Goal: Check status: Check status

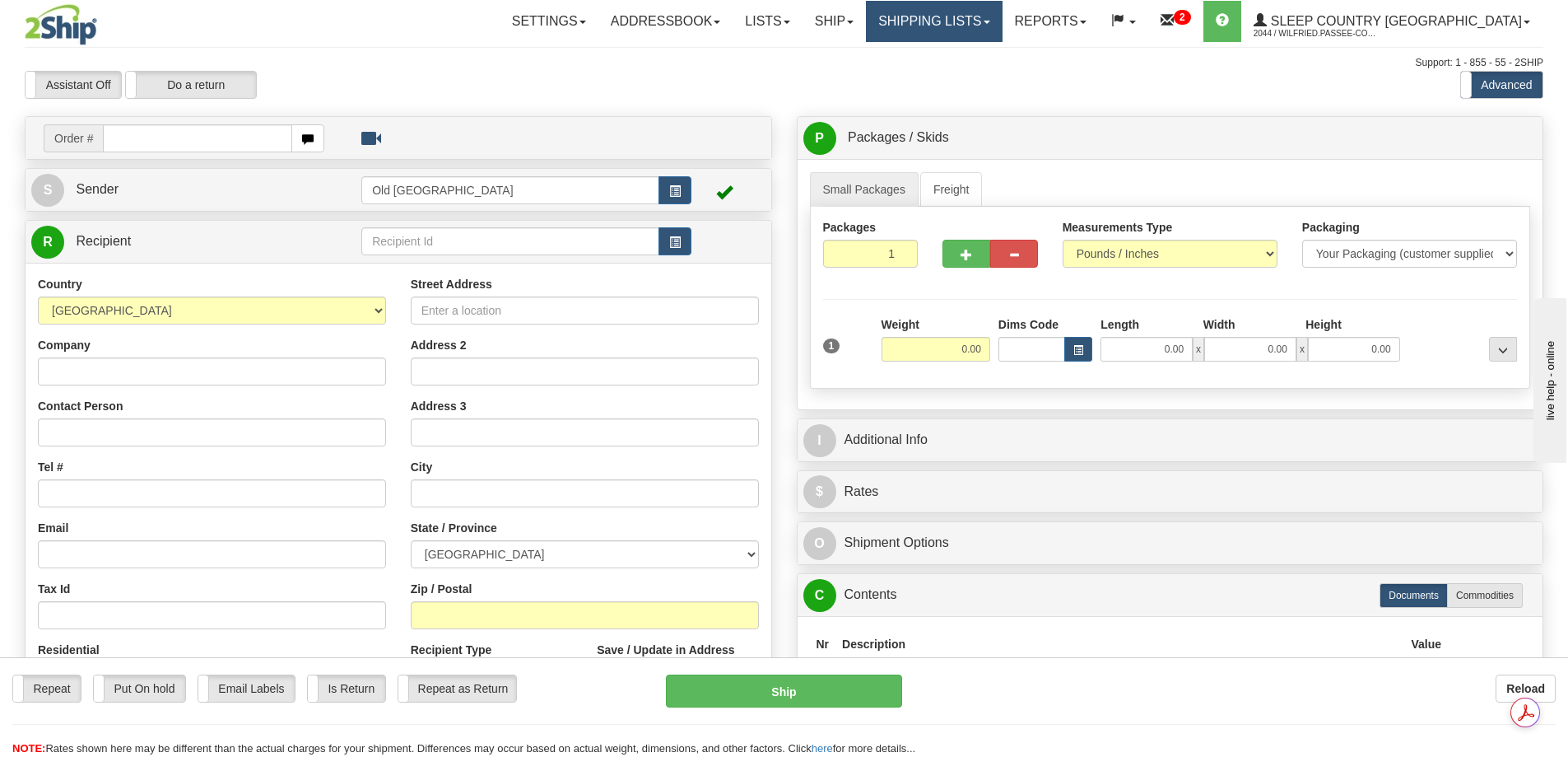
click at [997, 18] on link "Shipping lists" at bounding box center [934, 22] width 136 height 41
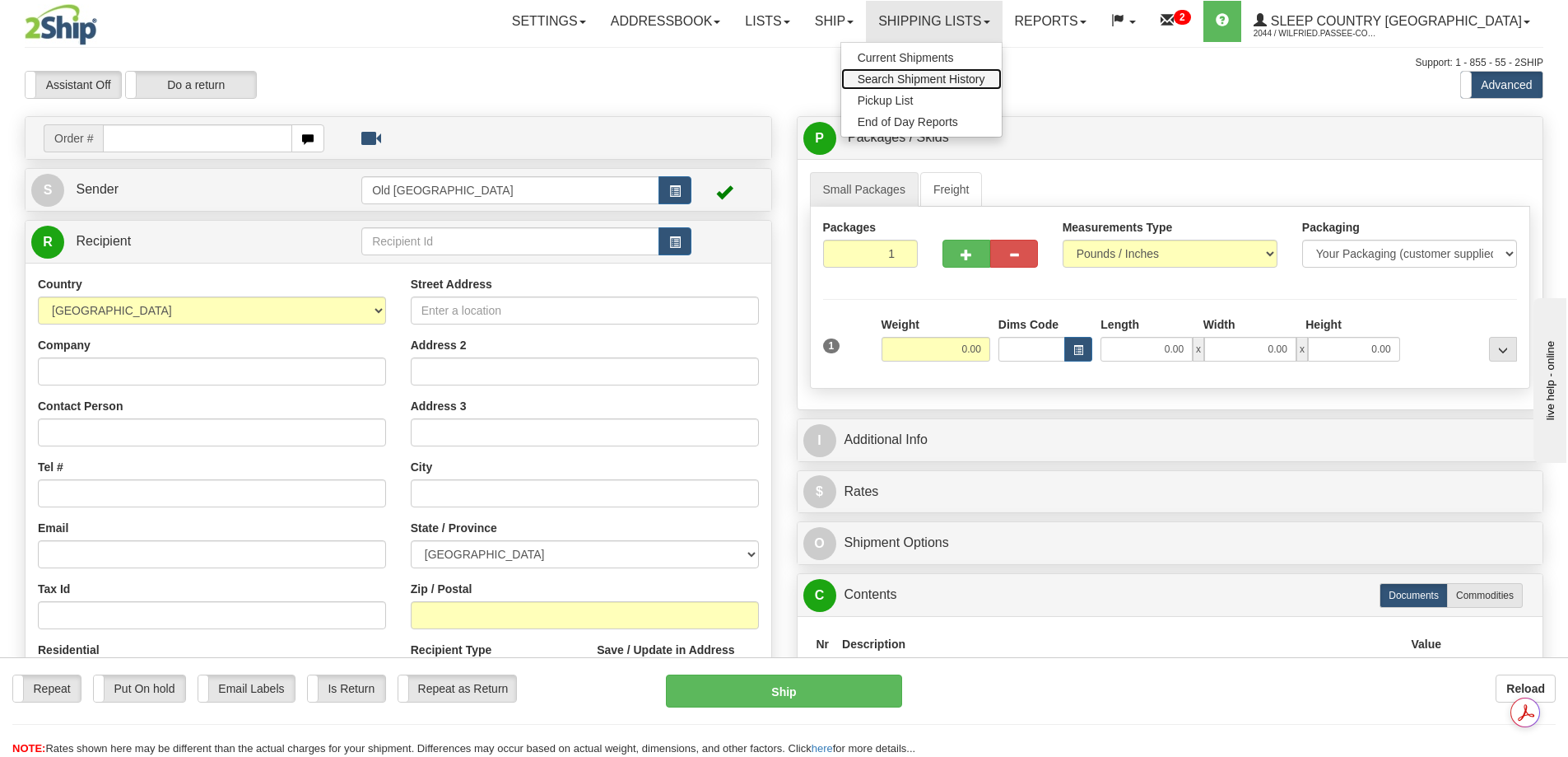
click at [986, 78] on span "Search Shipment History" at bounding box center [921, 78] width 127 height 13
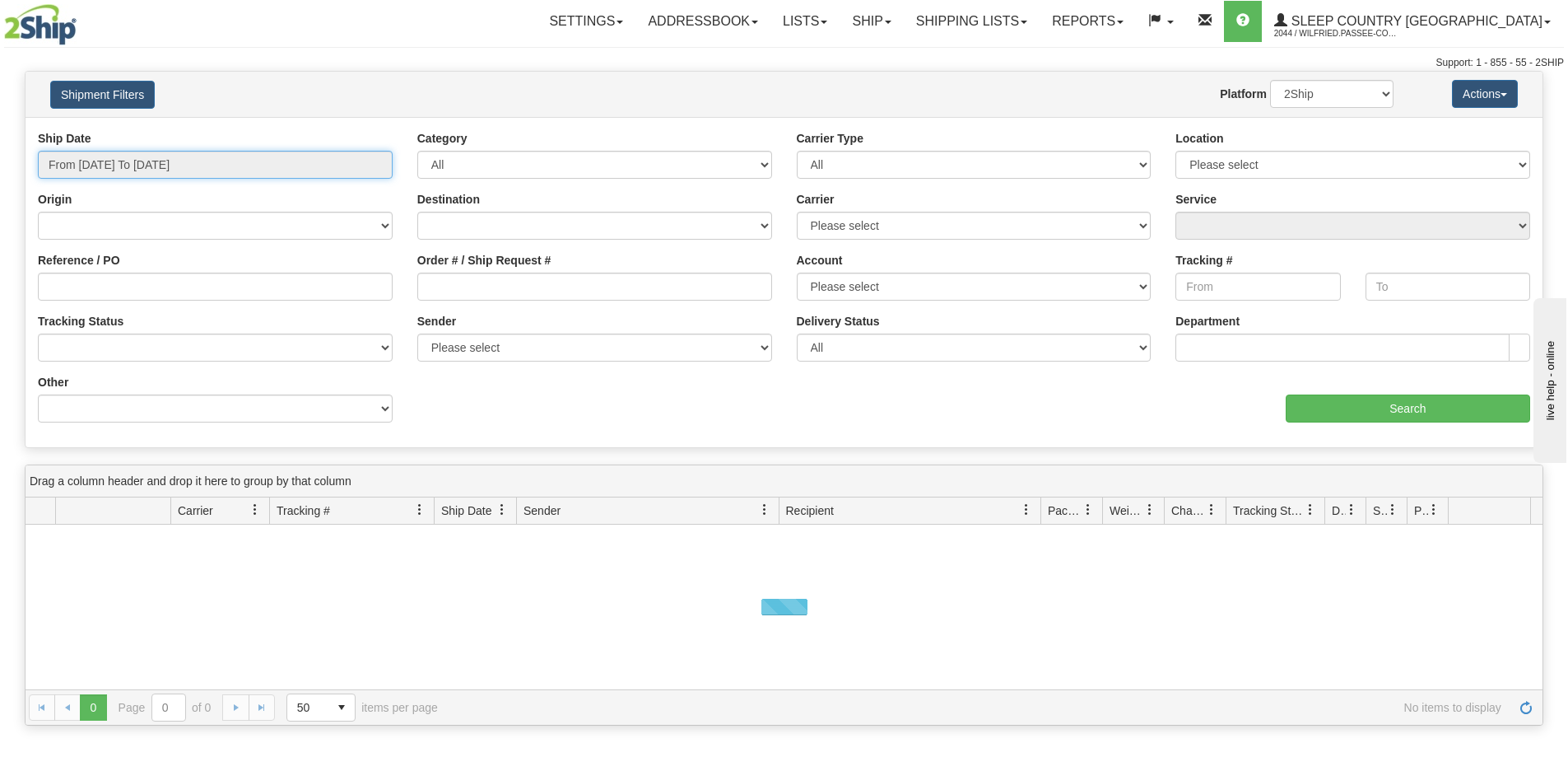
click at [145, 164] on input "From 09/04/2025 To 09/05/2025" at bounding box center [215, 164] width 355 height 28
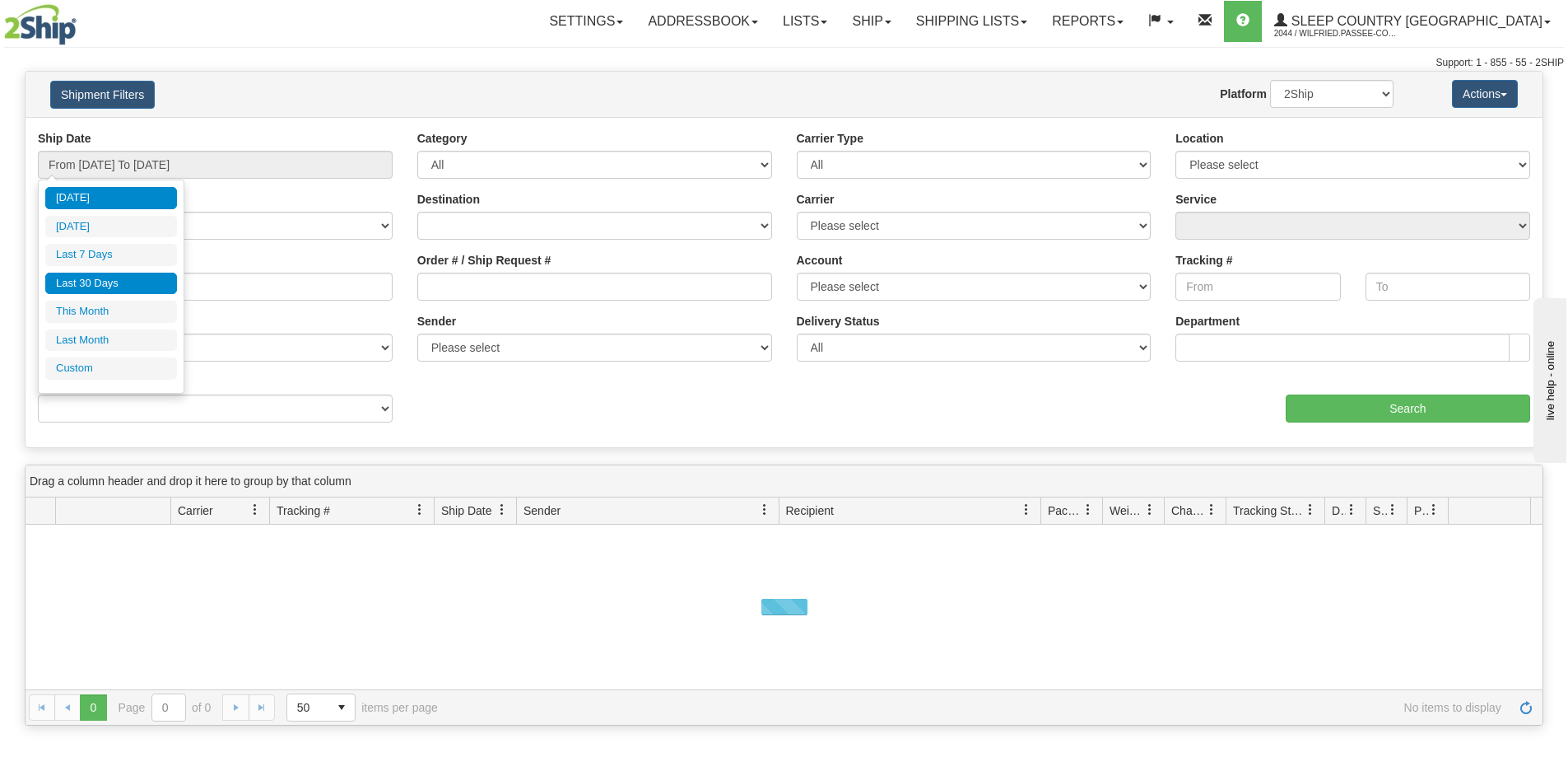
click at [125, 283] on li "Last 30 Days" at bounding box center [111, 284] width 132 height 22
type input "From 08/07/2025 To 09/05/2025"
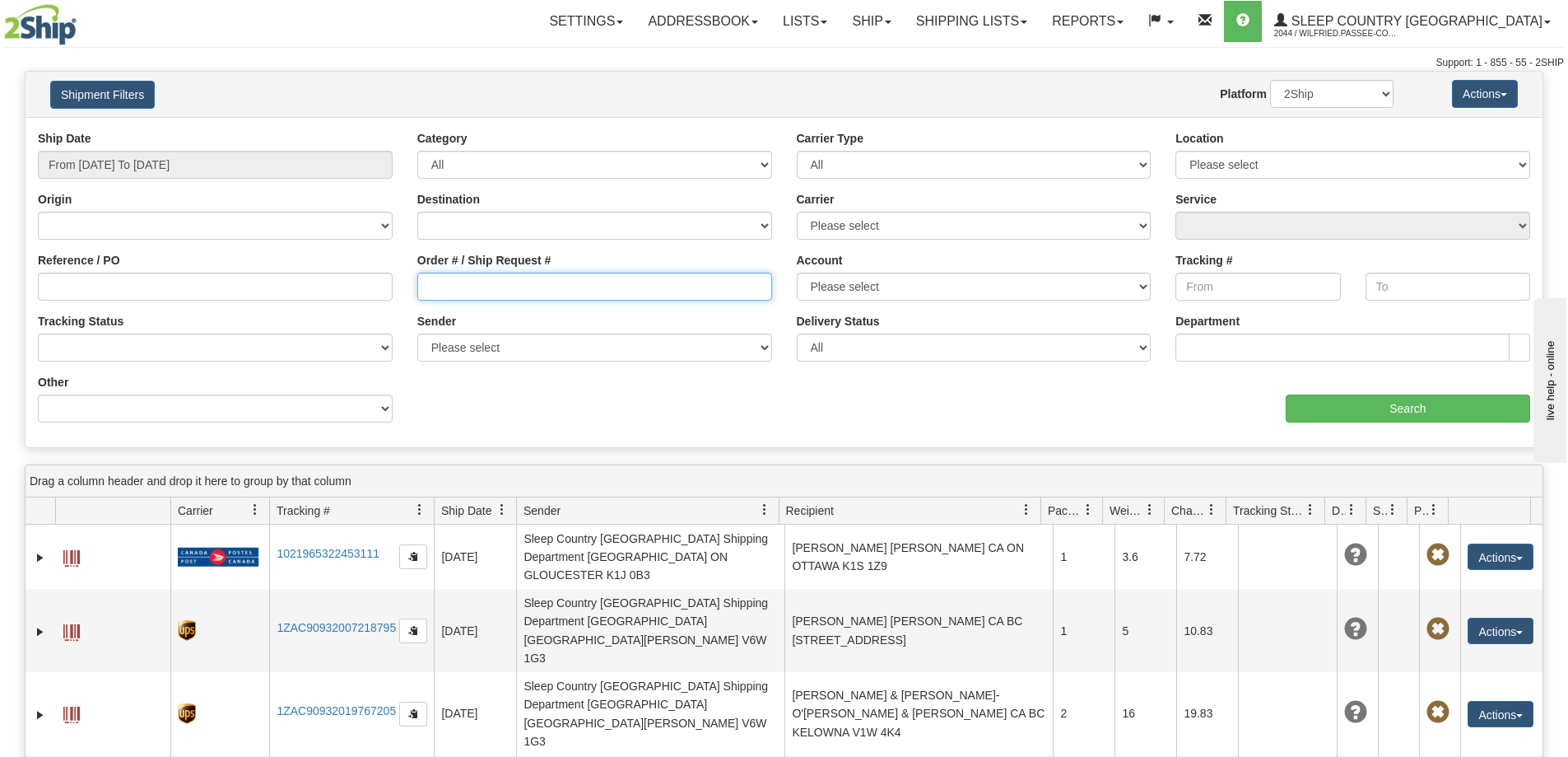
click at [550, 281] on input "Order # / Ship Request #" at bounding box center [594, 286] width 355 height 28
paste input "9000I041689"
type input "9000I041689"
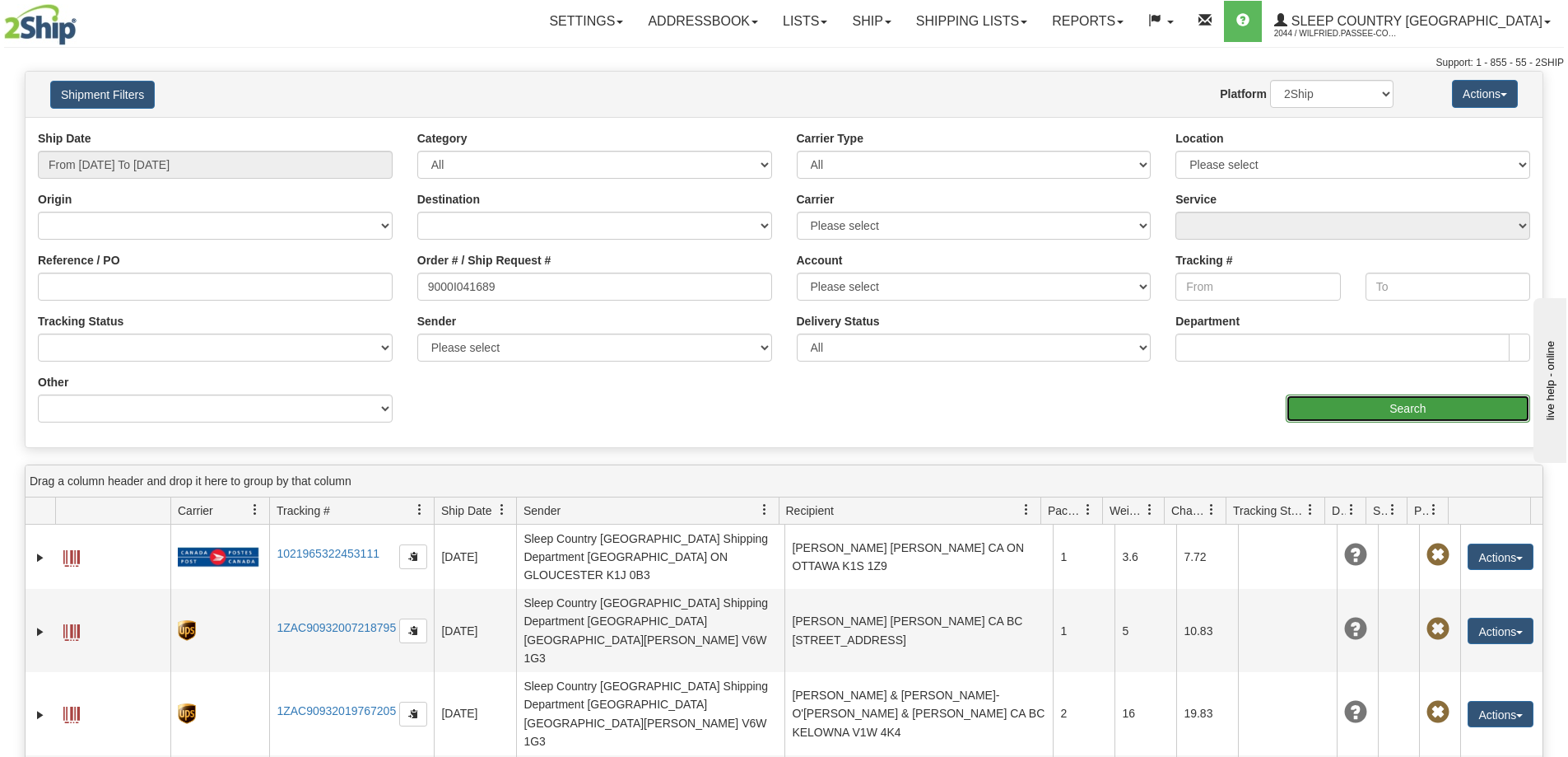
click at [1380, 398] on input "Search" at bounding box center [1408, 408] width 244 height 28
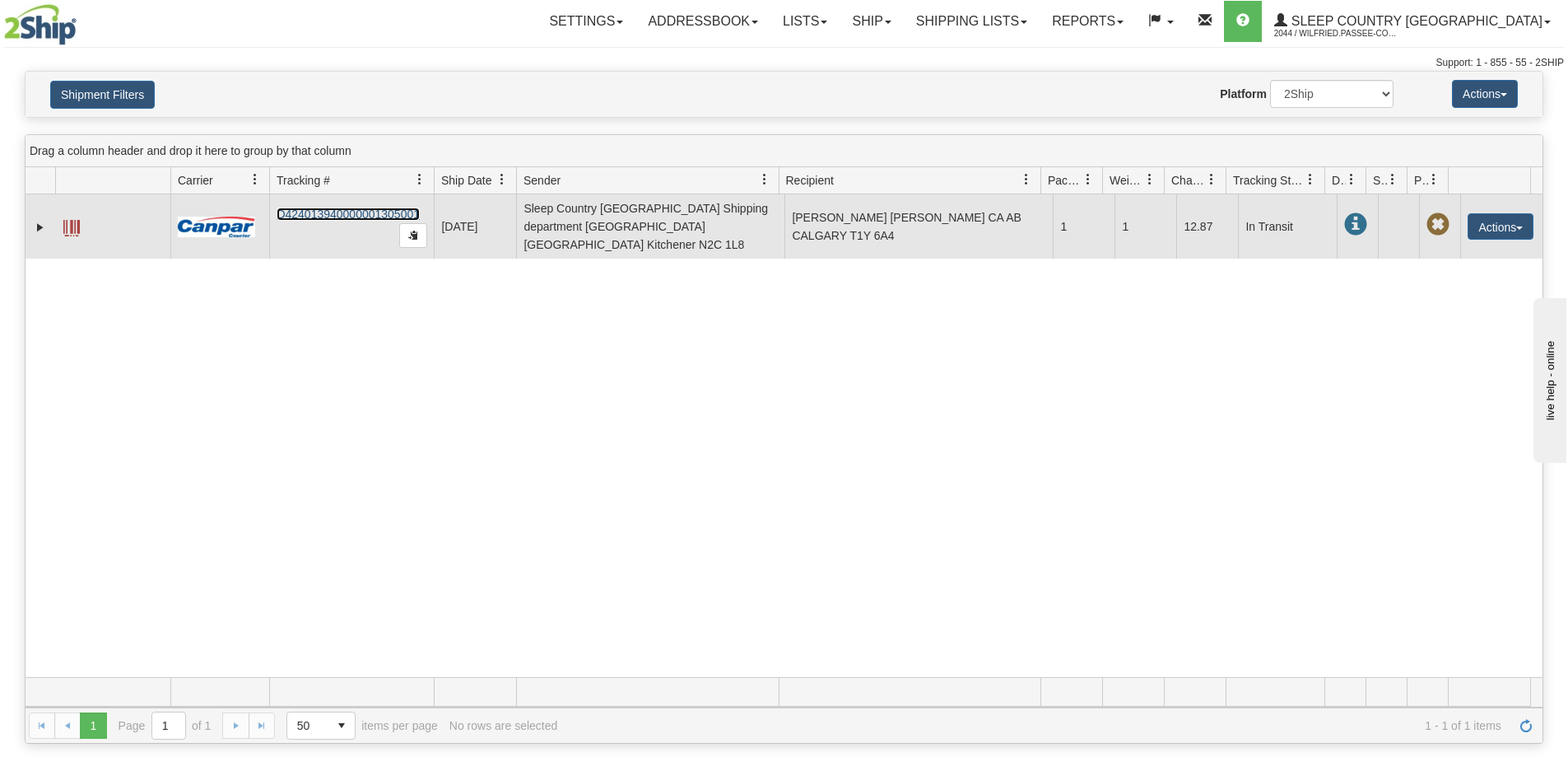
click at [377, 207] on link "D424013940000001305001" at bounding box center [348, 213] width 144 height 13
